Goal: Complete application form

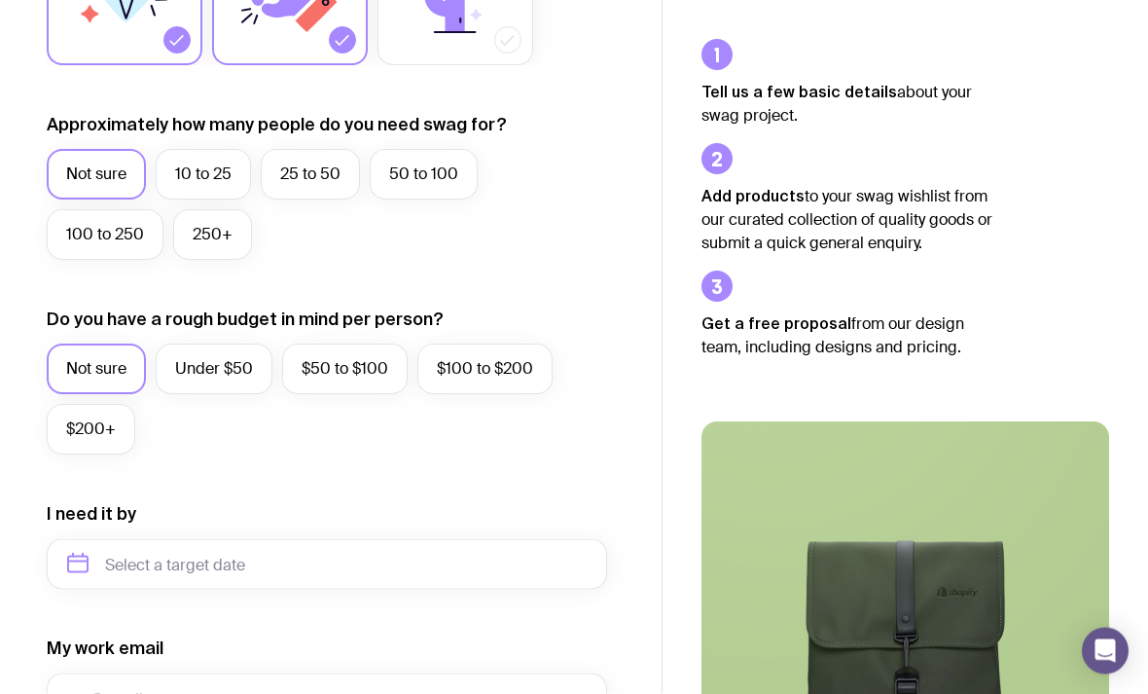
scroll to position [460, 0]
click at [215, 170] on label "10 to 25" at bounding box center [203, 174] width 95 height 51
click at [0, 0] on input "10 to 25" at bounding box center [0, 0] width 0 height 0
click at [224, 364] on label "Under $50" at bounding box center [214, 369] width 117 height 51
click at [0, 0] on input "Under $50" at bounding box center [0, 0] width 0 height 0
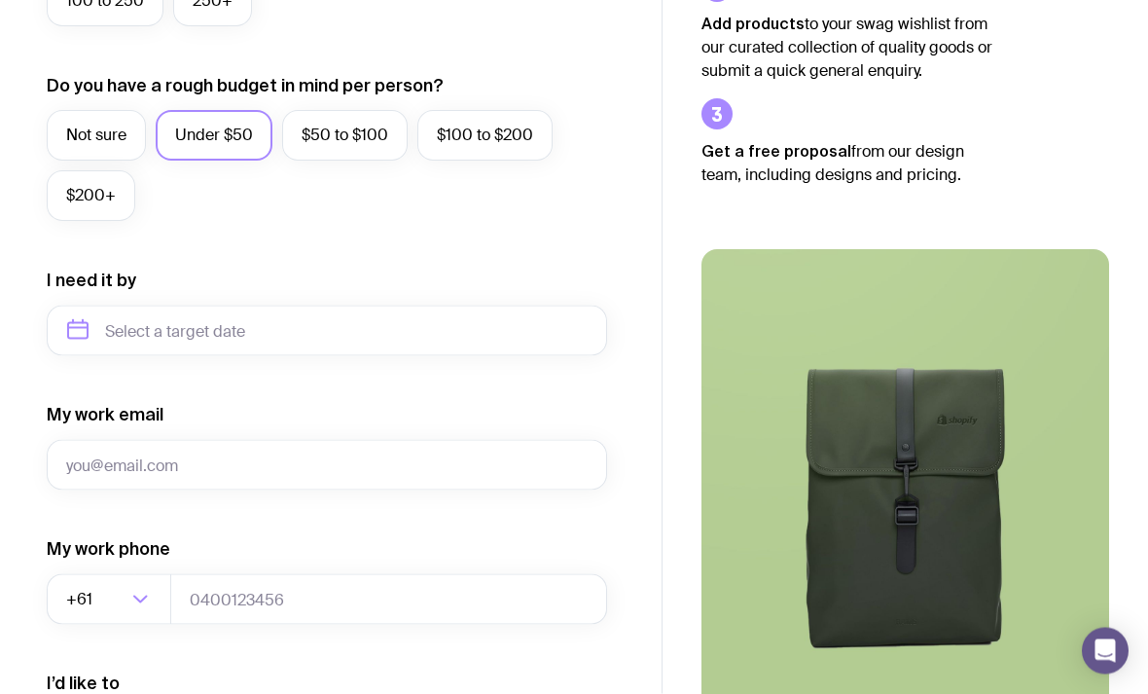
scroll to position [694, 0]
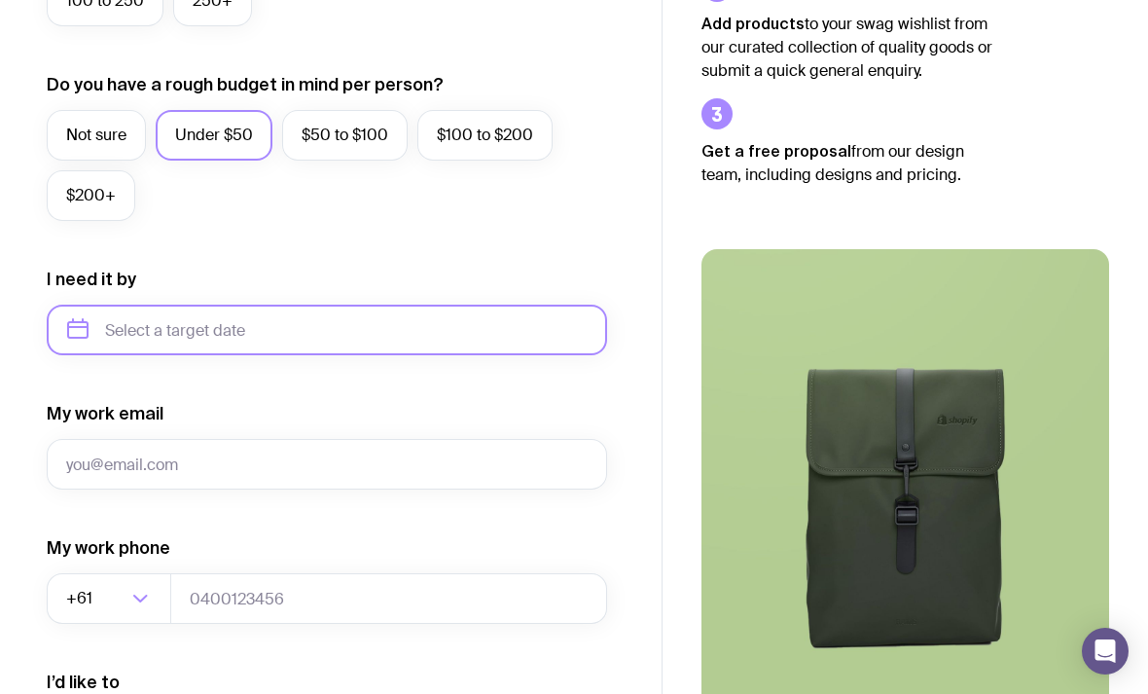
click at [377, 344] on input "text" at bounding box center [327, 330] width 561 height 51
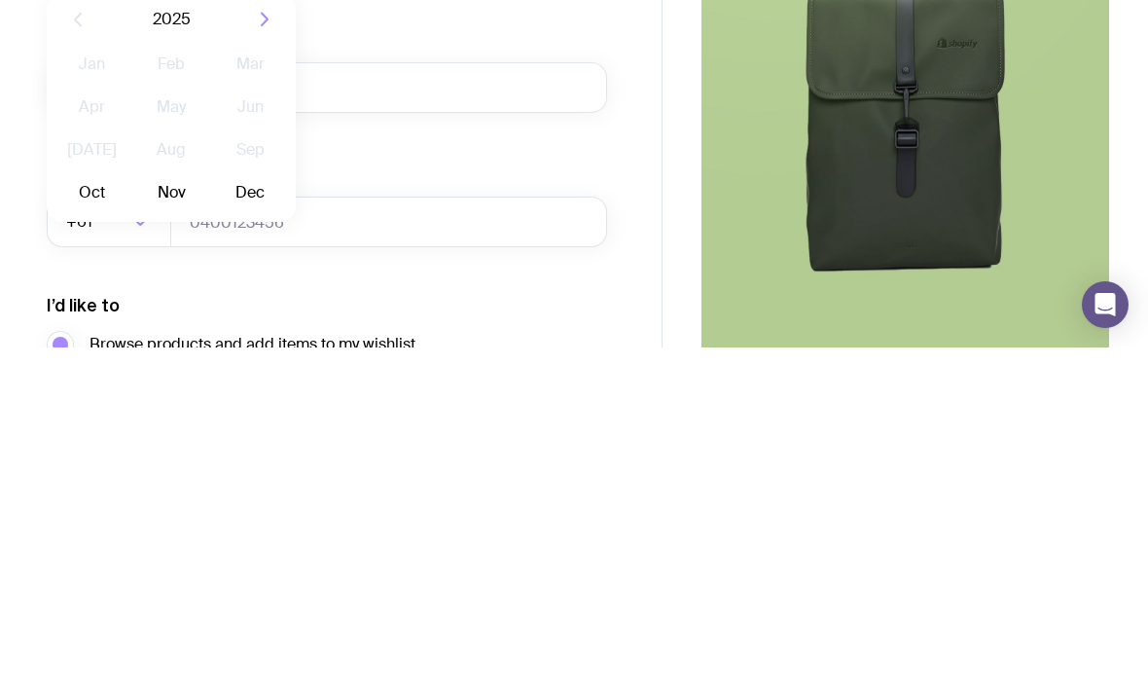
click at [249, 520] on button "Dec" at bounding box center [250, 539] width 71 height 39
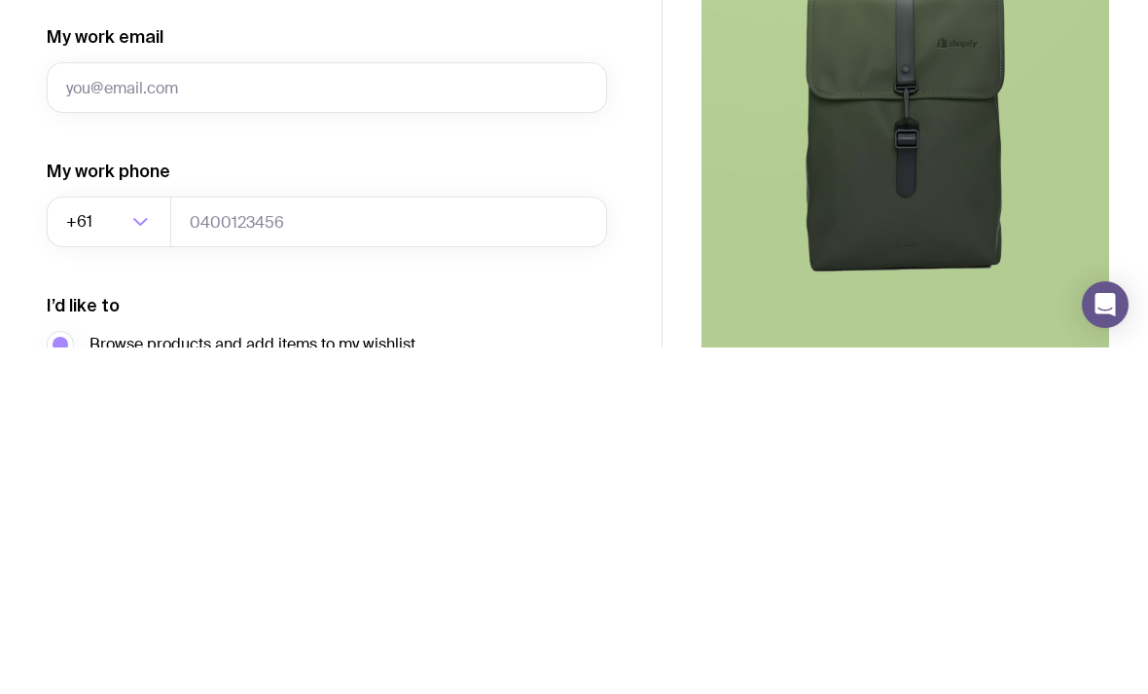
type input "[DATE]"
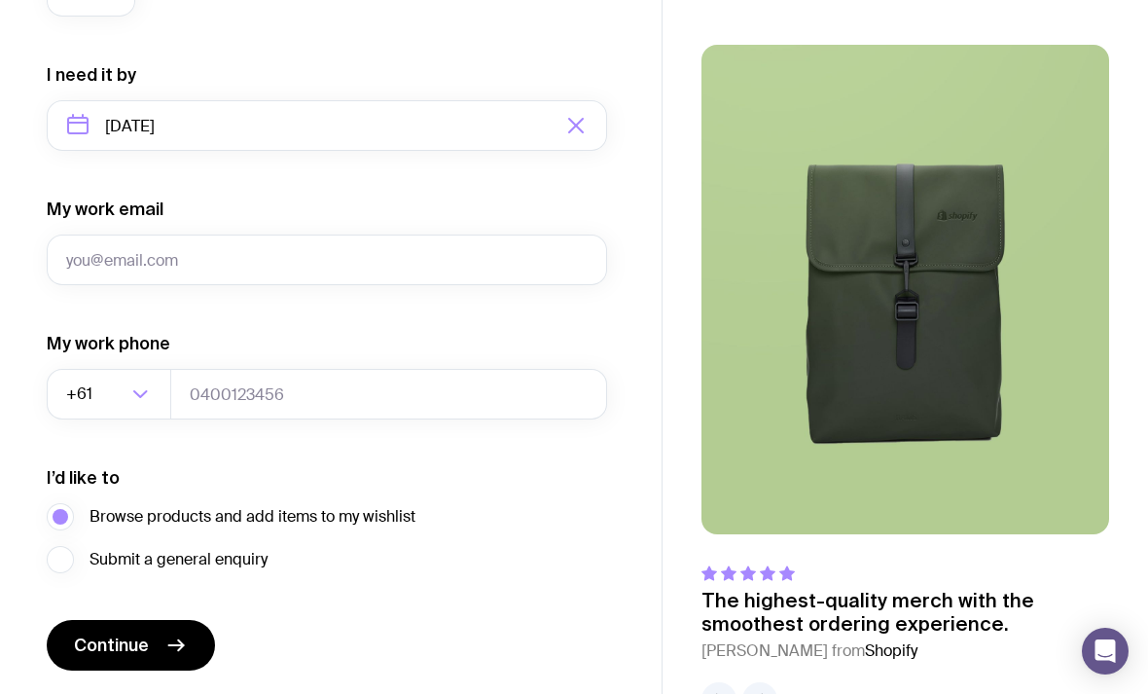
click at [772, 693] on button "button" at bounding box center [759, 699] width 35 height 35
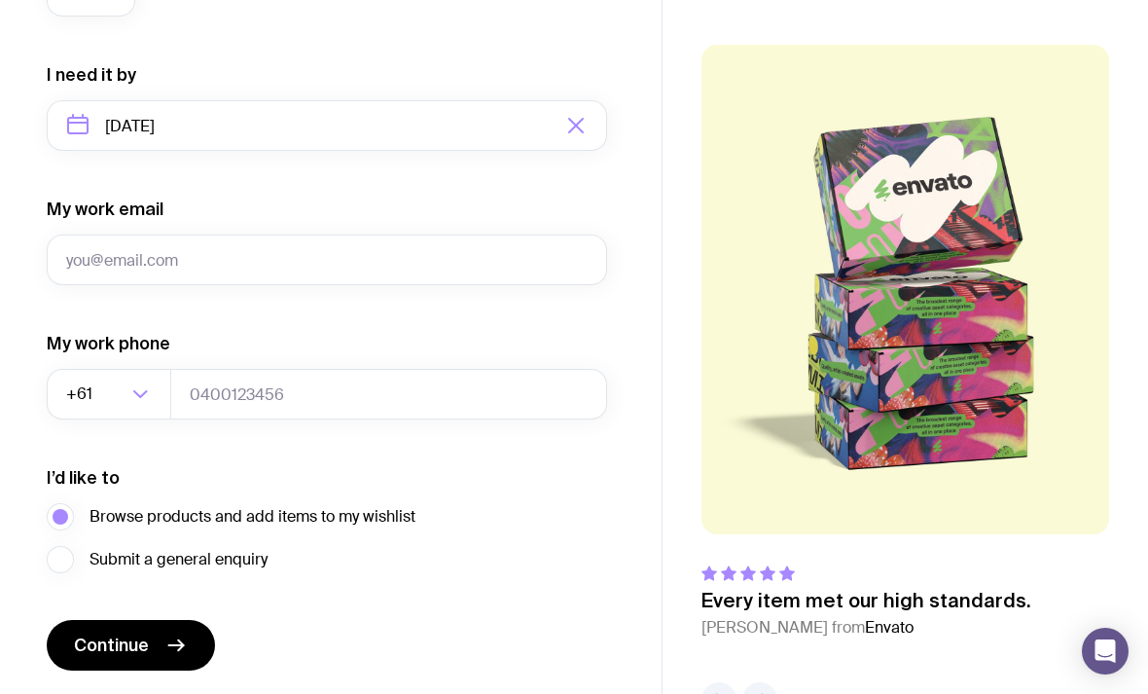
click at [766, 693] on icon "button" at bounding box center [759, 699] width 23 height 23
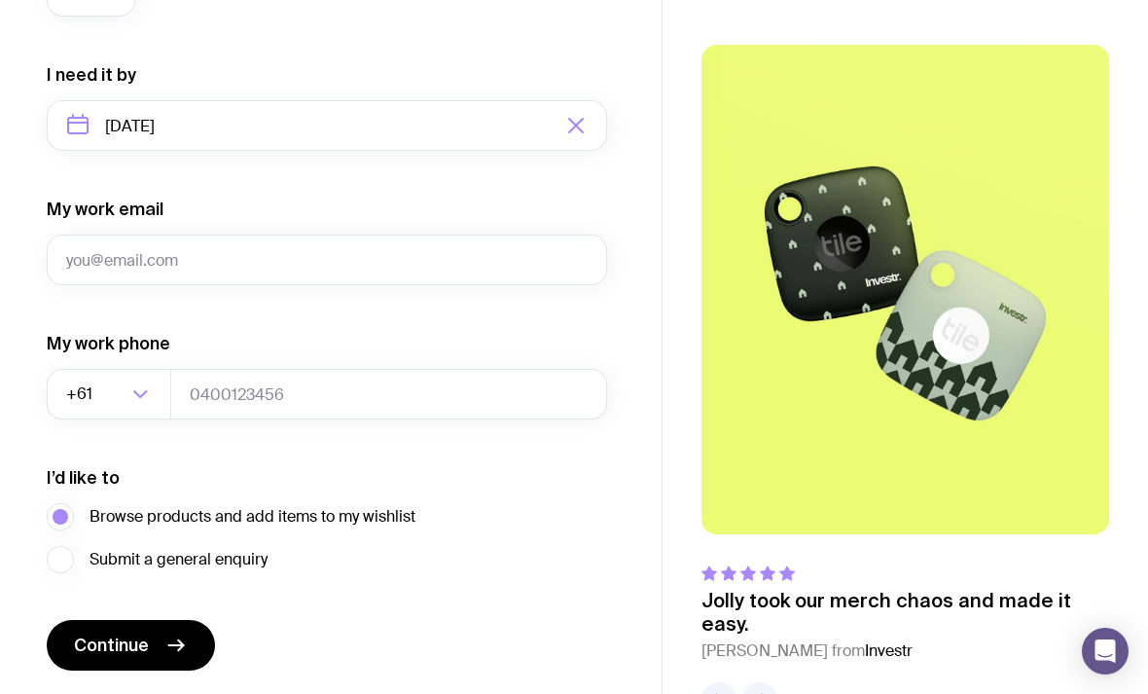
click at [778, 681] on div "The highest-quality merch with the smoothest ordering experience. [PERSON_NAME]…" at bounding box center [906, 381] width 408 height 672
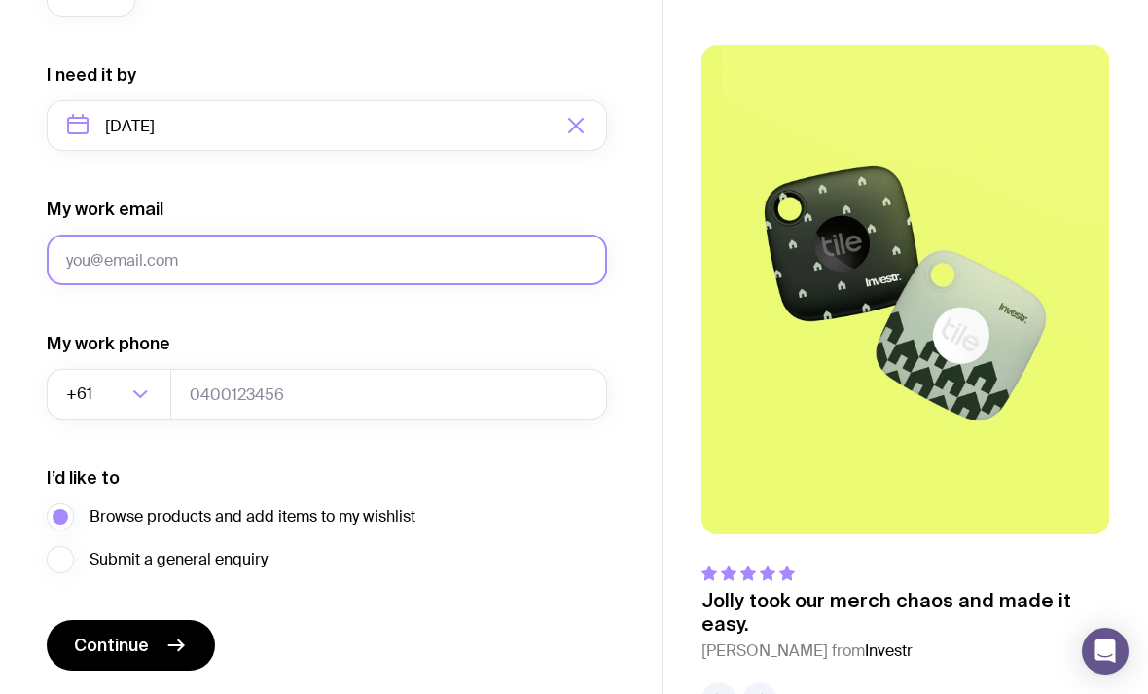
click at [136, 268] on input "My work email" at bounding box center [327, 260] width 561 height 51
type input "[EMAIL_ADDRESS][DOMAIN_NAME]"
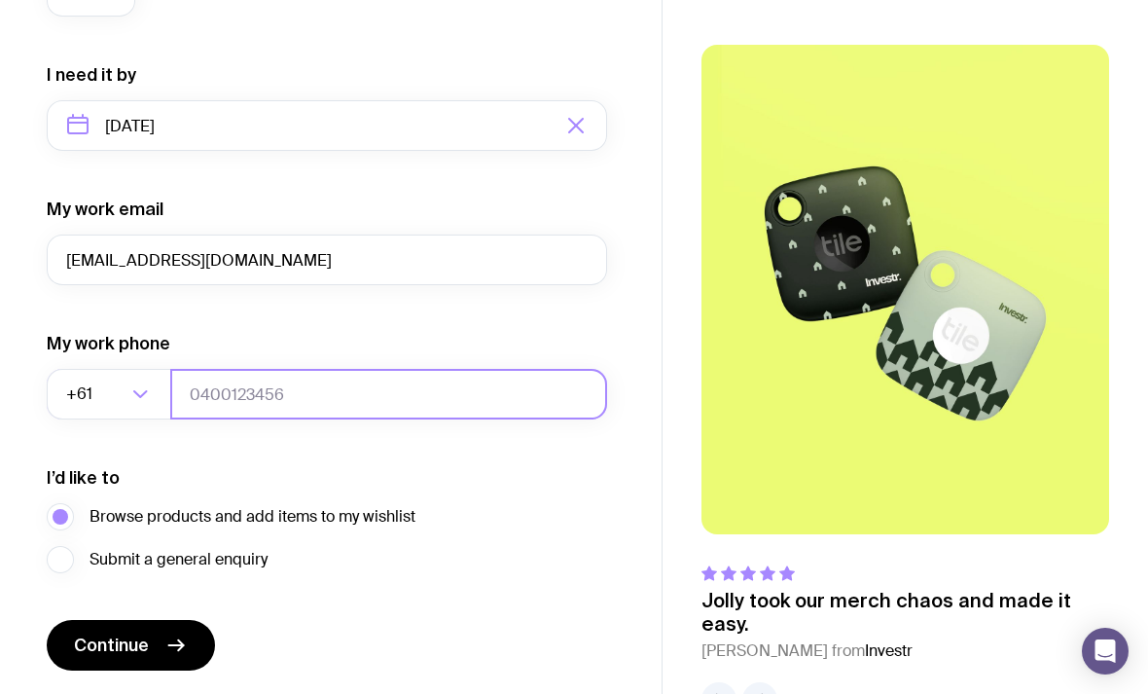
click at [241, 399] on input "tel" at bounding box center [388, 394] width 437 height 51
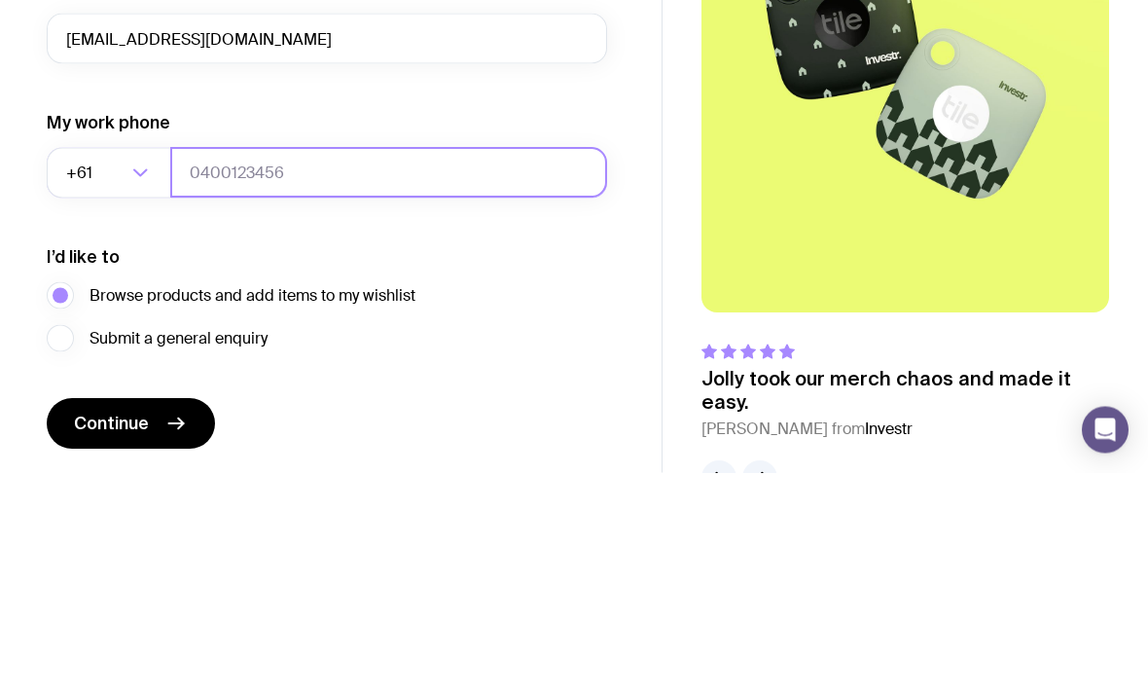
type input "0893875887"
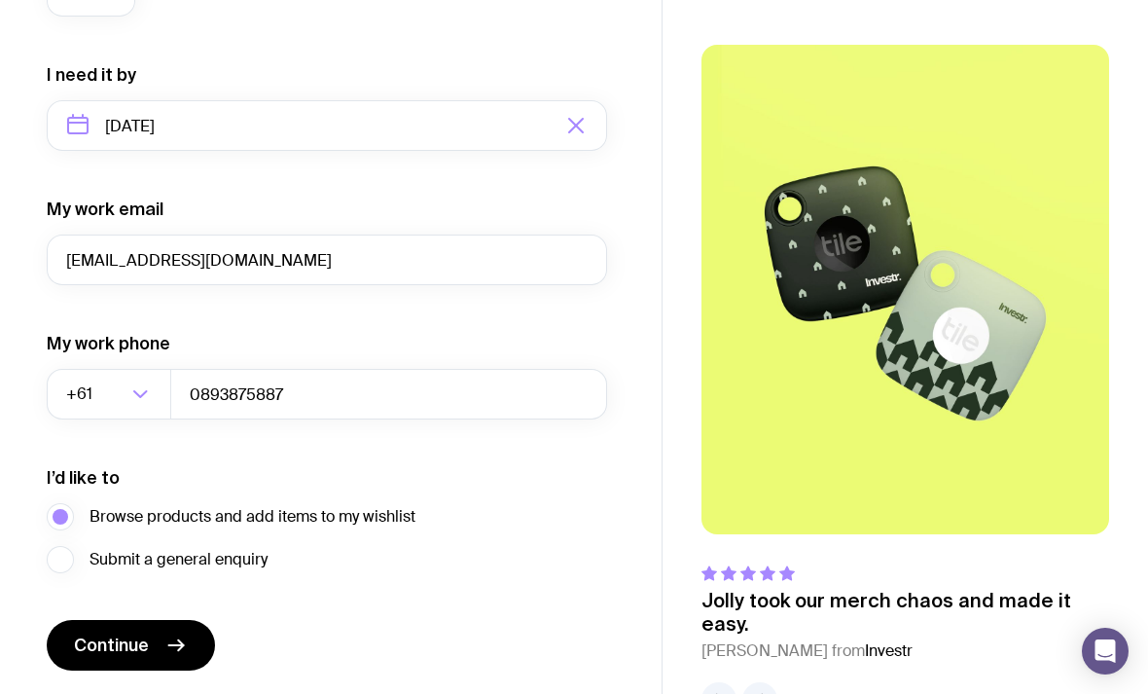
click at [156, 646] on button "Continue" at bounding box center [131, 645] width 168 height 51
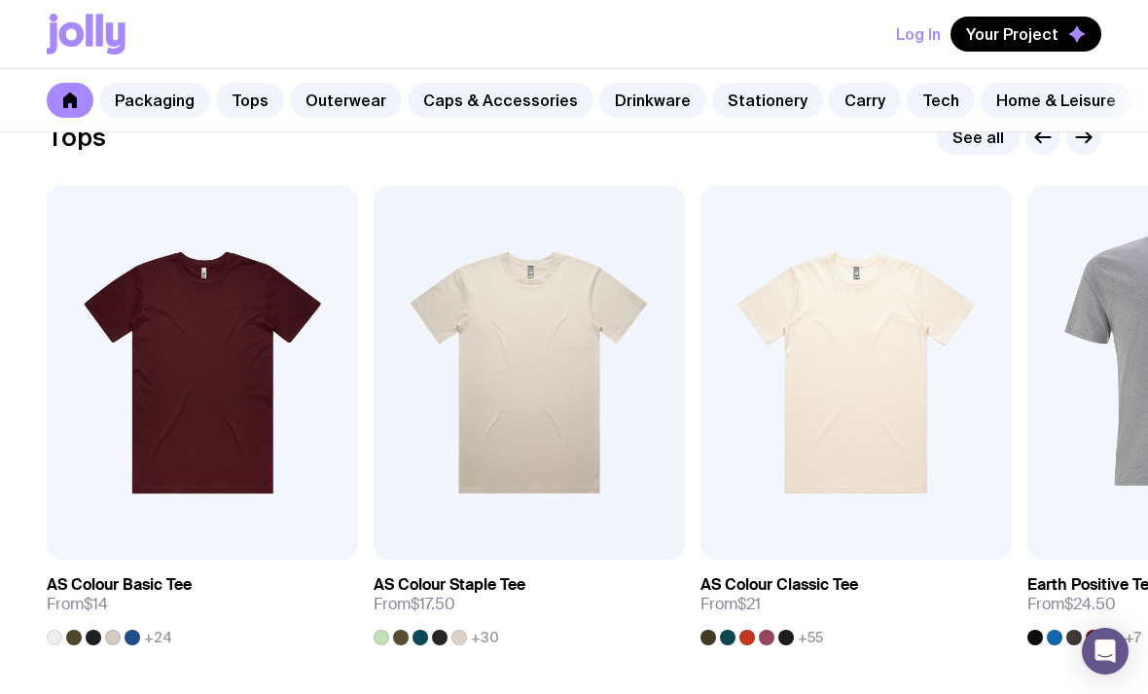
scroll to position [950, 0]
